Goal: Ask a question

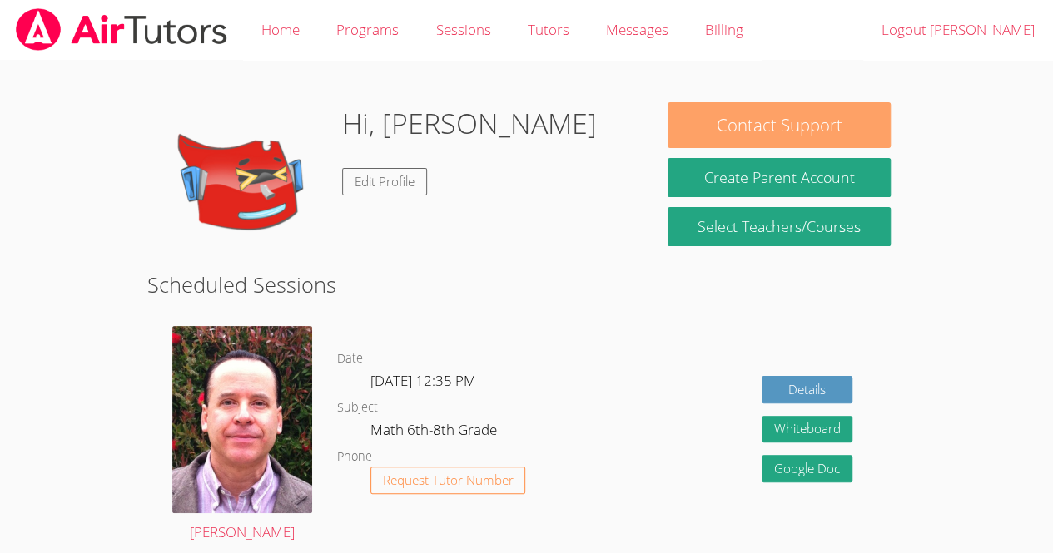
click at [873, 111] on button "Contact Support" at bounding box center [778, 125] width 222 height 46
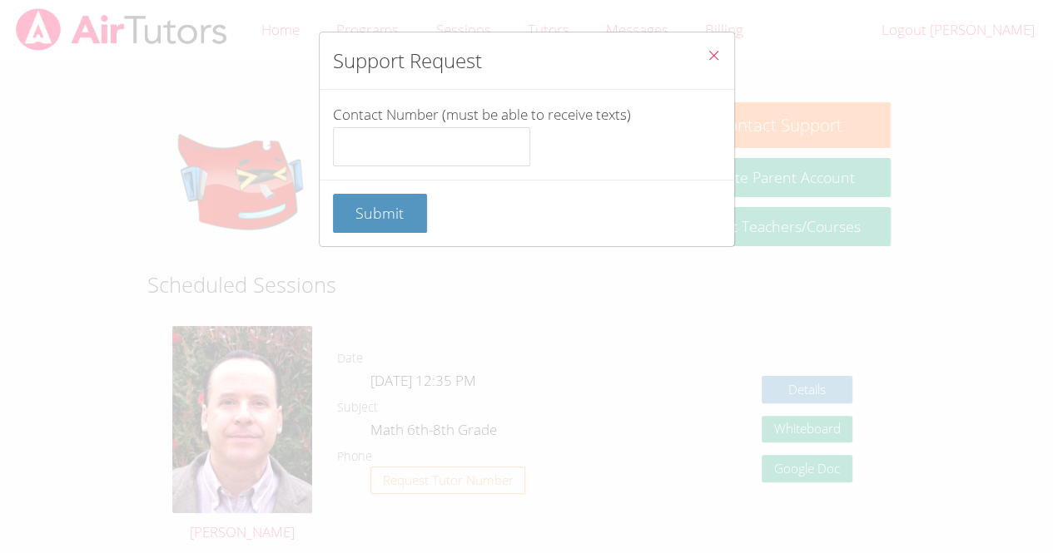
click at [693, 65] on button "Close" at bounding box center [713, 57] width 41 height 51
